Goal: Task Accomplishment & Management: Use online tool/utility

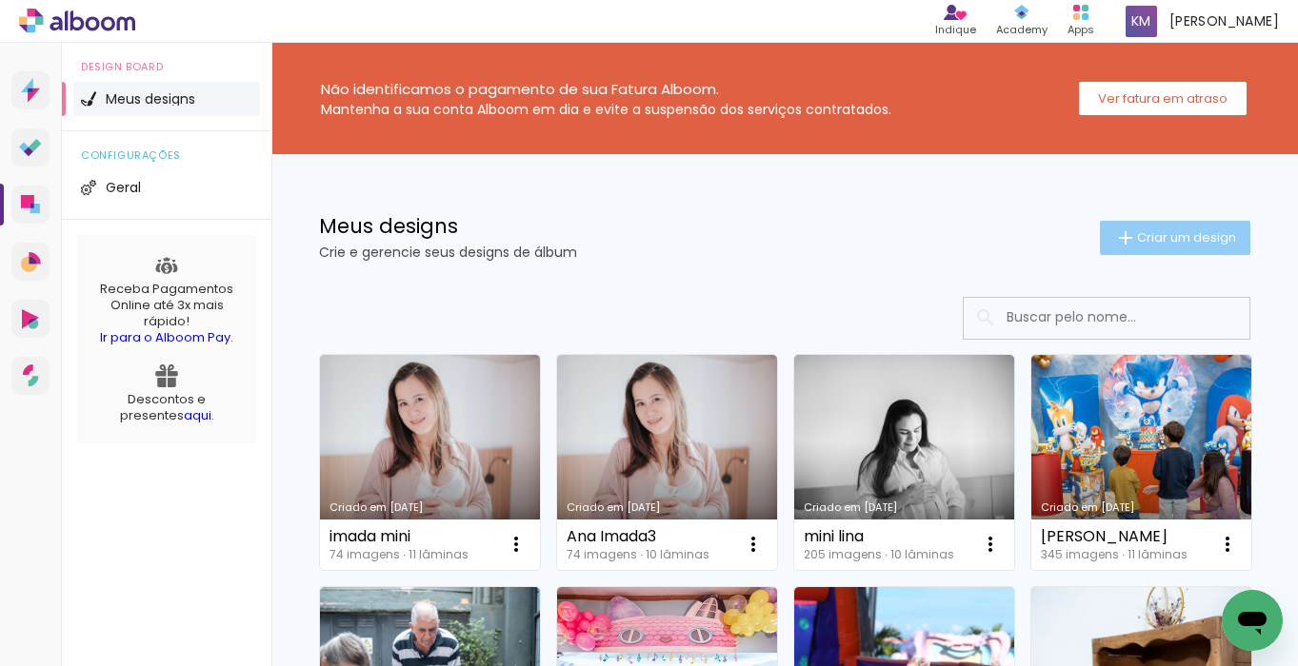
click at [1154, 242] on span "Criar um design" at bounding box center [1186, 237] width 99 height 12
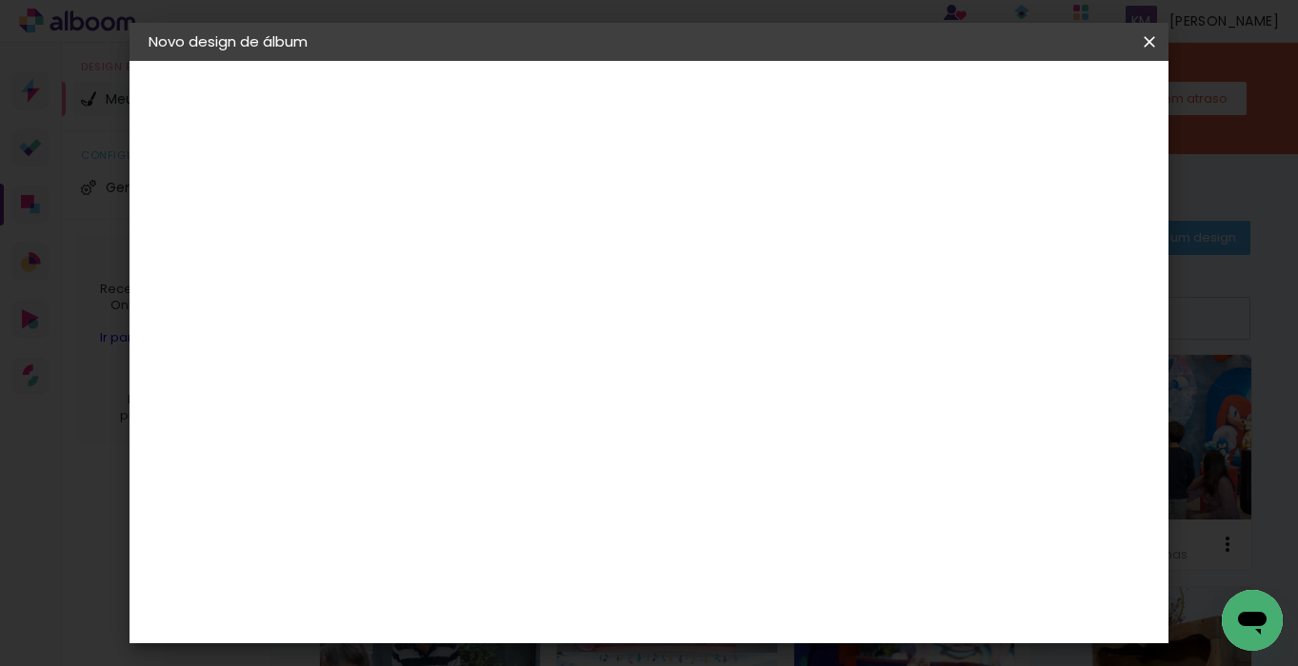
click at [460, 261] on input at bounding box center [460, 256] width 0 height 30
type input "[PERSON_NAME] e angelo"
type paper-input "[PERSON_NAME] e angelo"
click at [0, 0] on slot "Avançar" at bounding box center [0, 0] width 0 height 0
click at [817, 301] on paper-item "Tamanho Livre" at bounding box center [725, 289] width 183 height 42
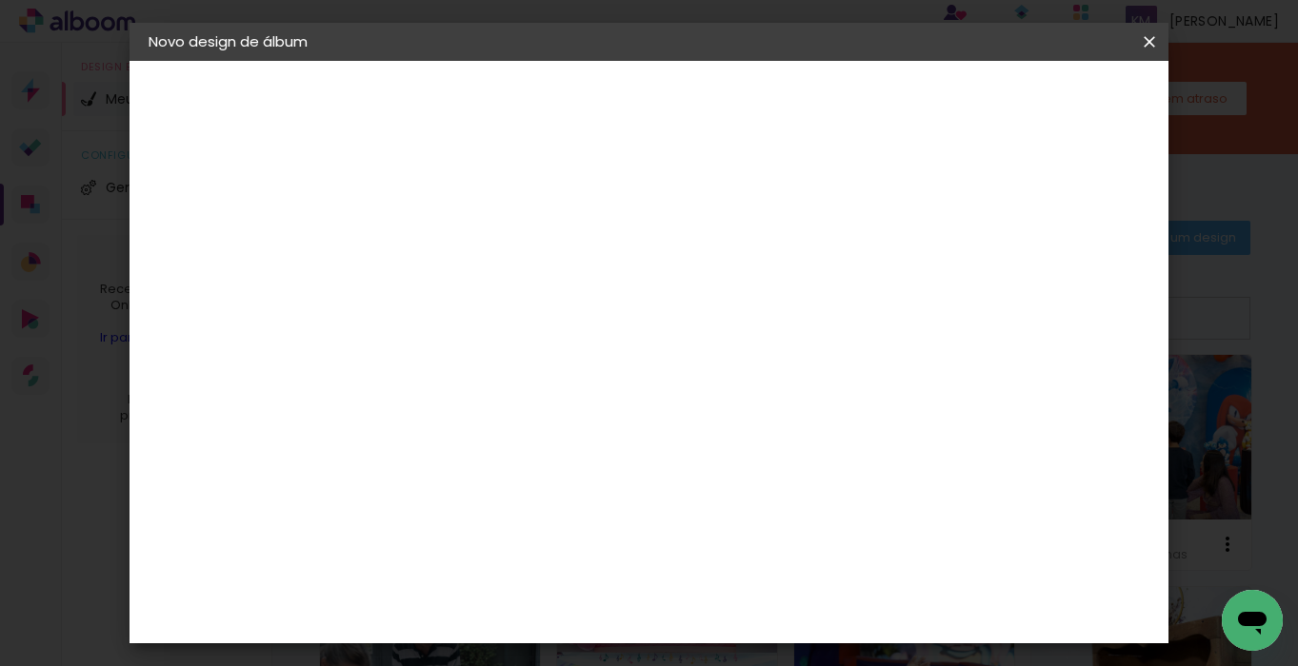
scroll to position [1863, 0]
click at [586, 563] on paper-item "Go image" at bounding box center [509, 588] width 206 height 50
click at [0, 0] on slot "Avançar" at bounding box center [0, 0] width 0 height 0
click at [534, 317] on input "text" at bounding box center [497, 332] width 74 height 30
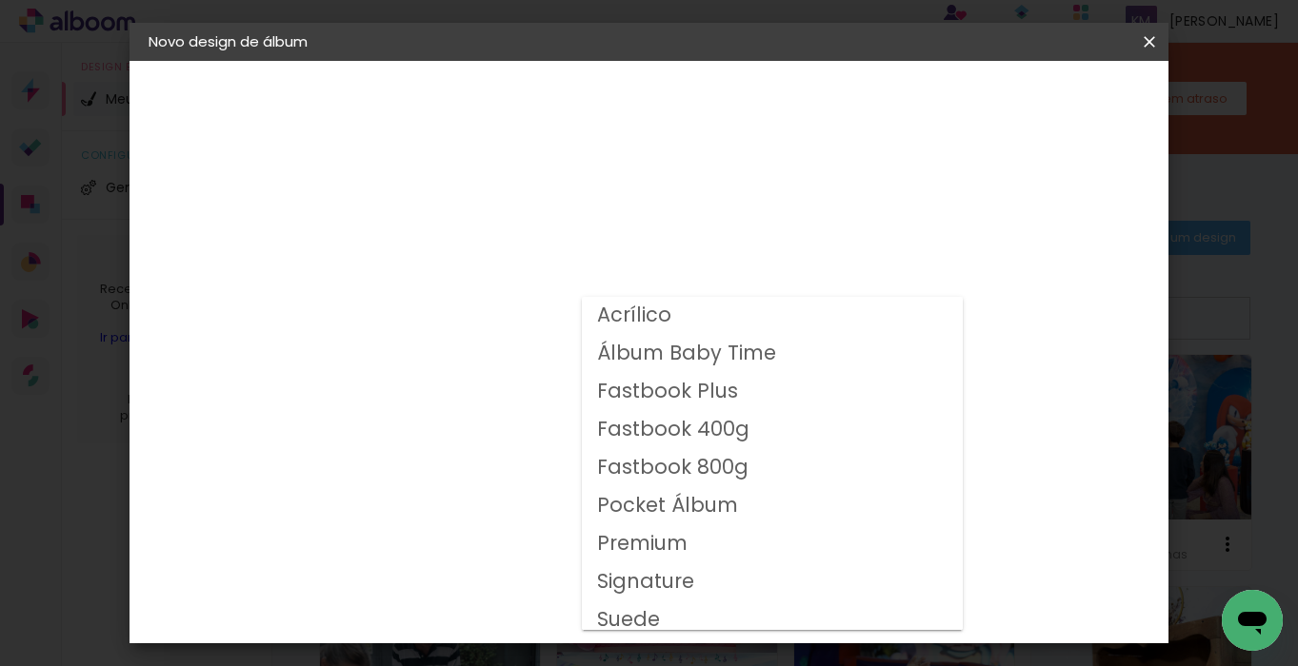
scroll to position [10, 0]
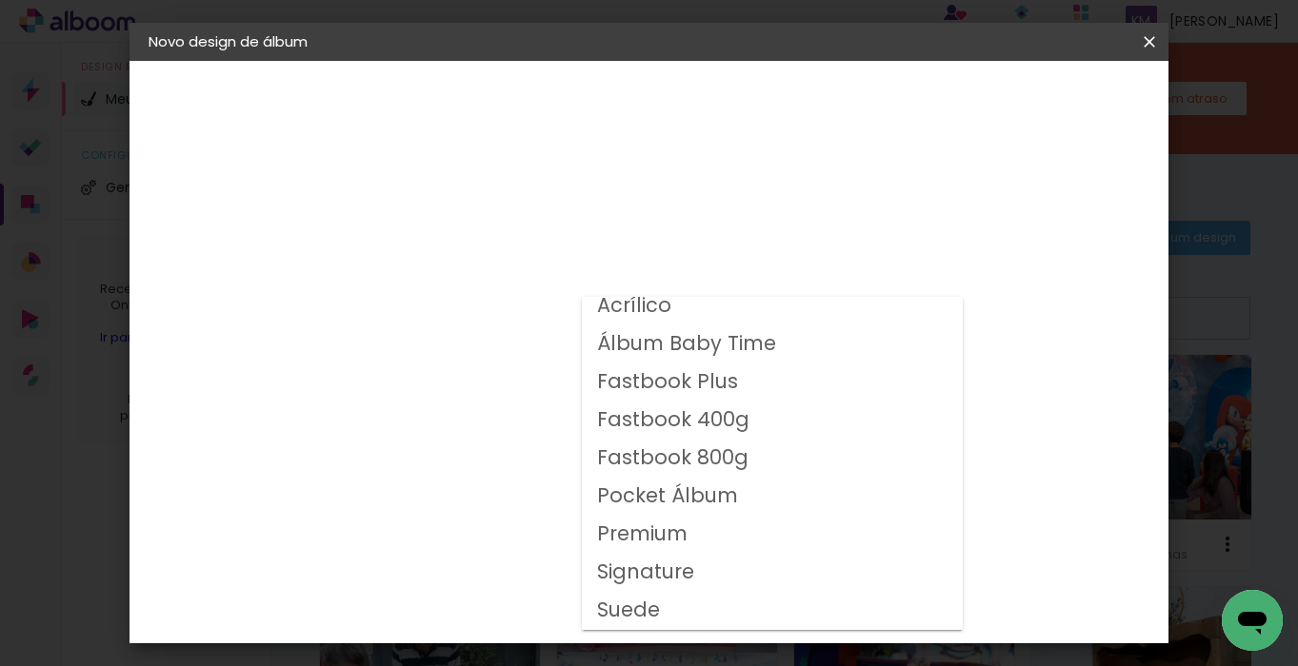
click at [0, 0] on slot "Fastbook 800g" at bounding box center [0, 0] width 0 height 0
type input "Fastbook 800g"
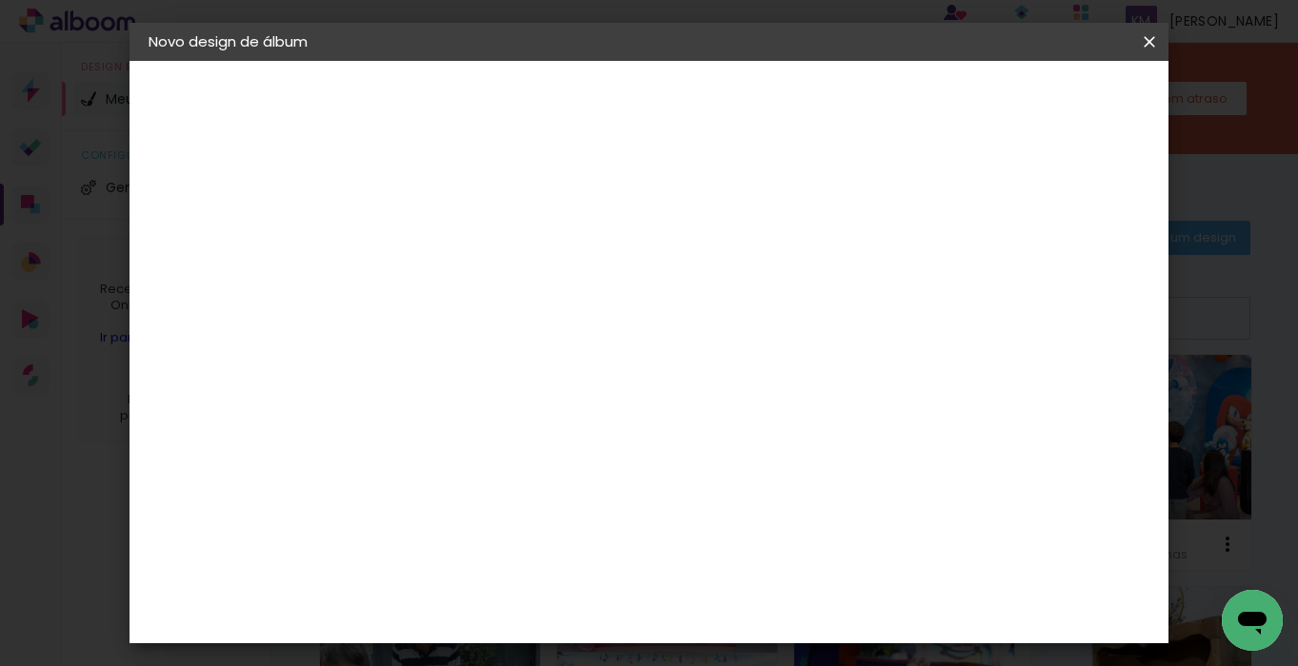
scroll to position [297, 0]
click at [722, 643] on span "30.48 × 60.96 cm" at bounding box center [690, 674] width 63 height 62
click at [0, 0] on slot "Avançar" at bounding box center [0, 0] width 0 height 0
click at [924, 99] on span "Iniciar design" at bounding box center [880, 100] width 87 height 13
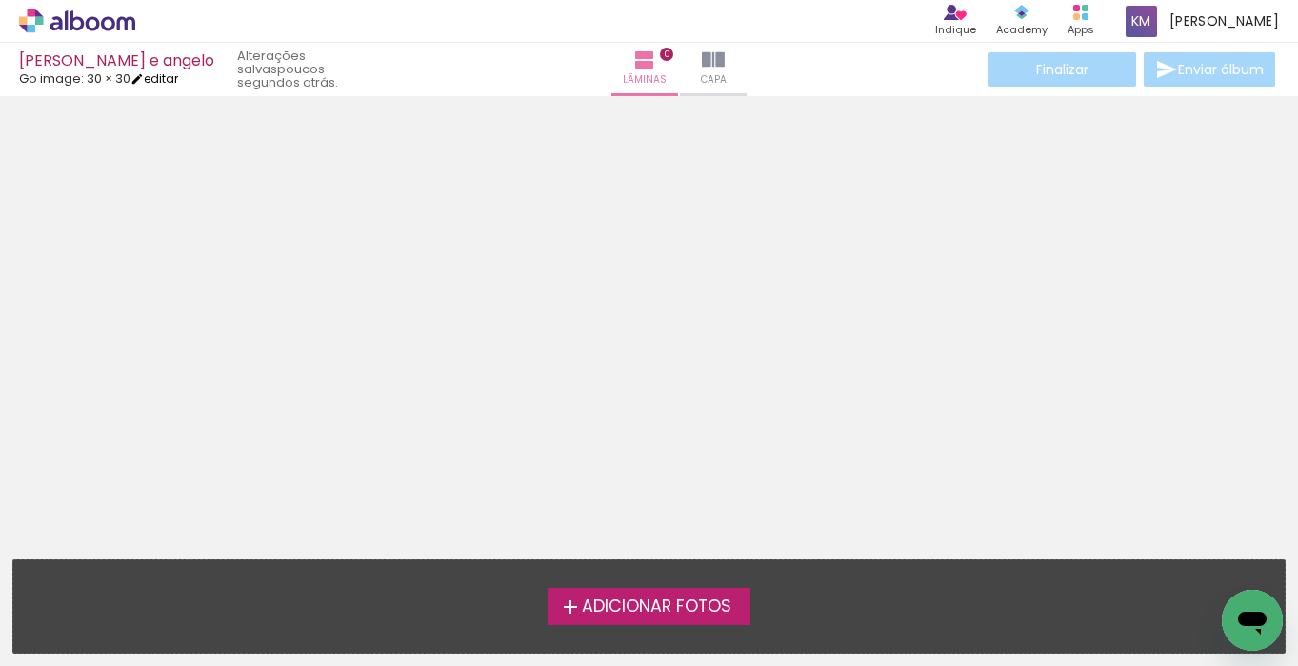
click at [169, 78] on link "editar" at bounding box center [154, 78] width 48 height 16
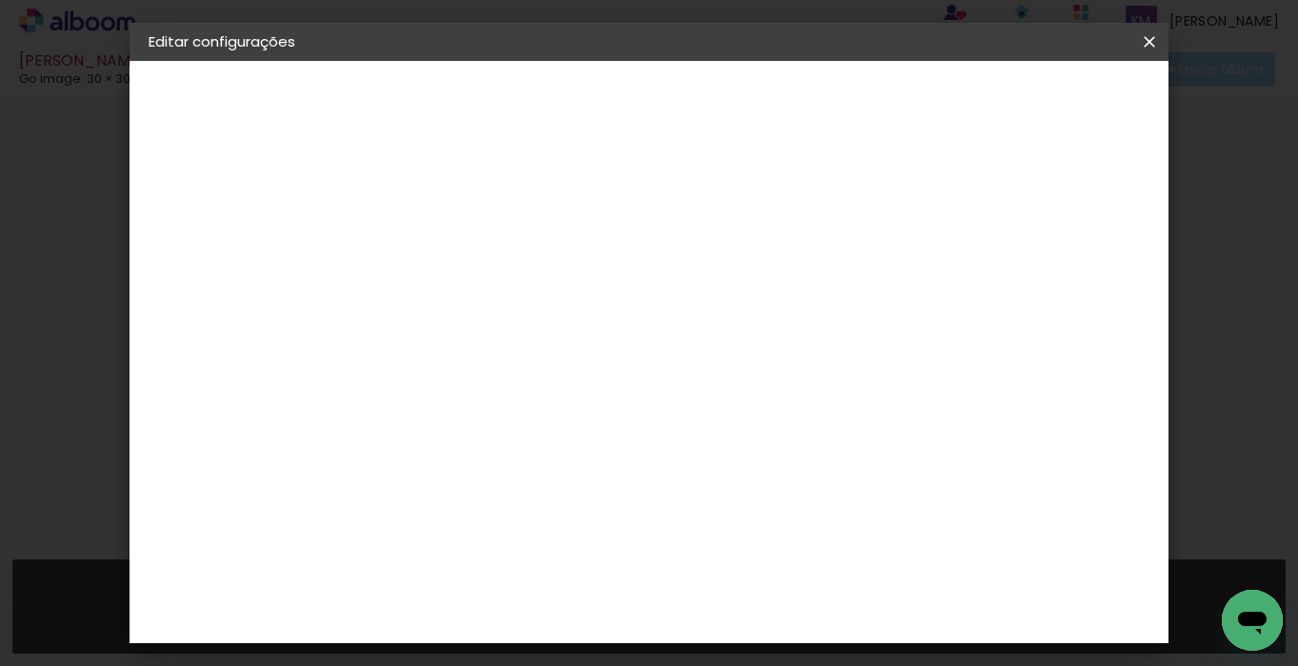
click at [678, 288] on span "30.48" at bounding box center [664, 284] width 59 height 29
